Goal: Task Accomplishment & Management: Manage account settings

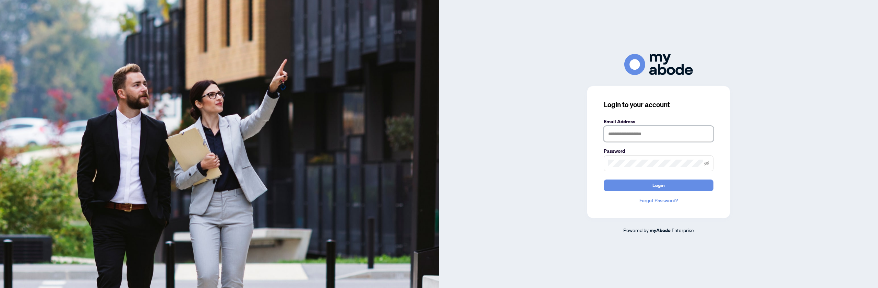
type input "**********"
click at [644, 186] on button "Login" at bounding box center [659, 185] width 110 height 12
